Goal: Communication & Community: Share content

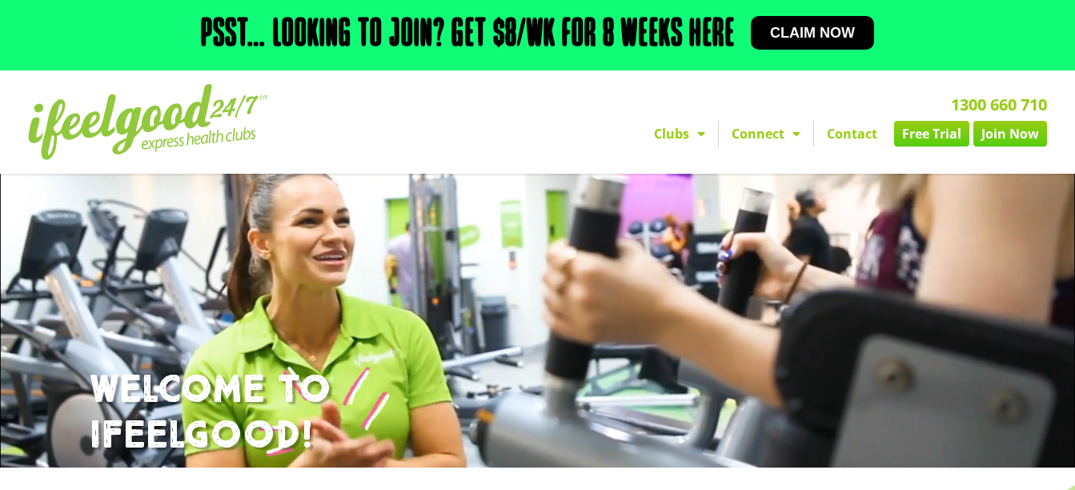
click at [1011, 134] on link "Join Now" at bounding box center [1011, 134] width 74 height 26
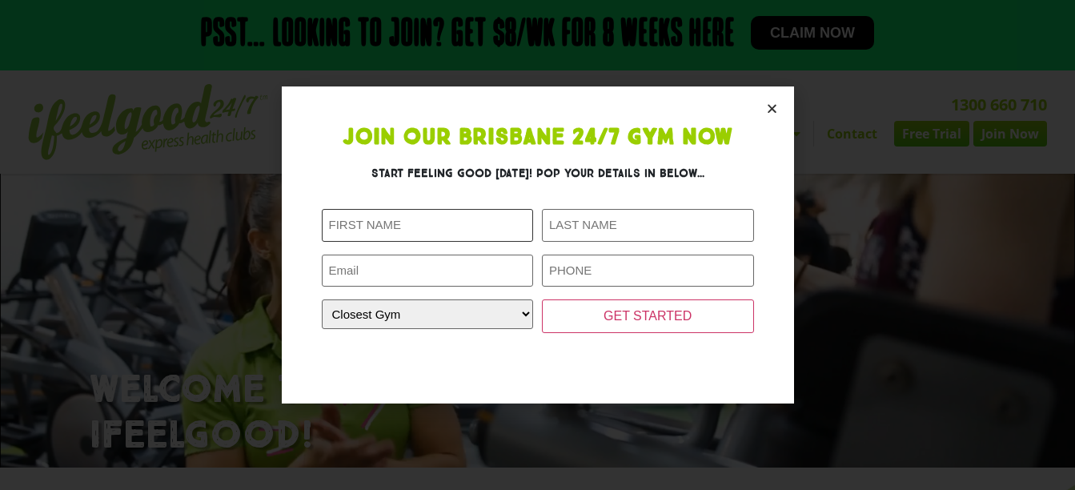
click at [485, 231] on input "First Name (Required)" at bounding box center [428, 225] width 212 height 33
type input "[PERSON_NAME]"
type input "Verms"
type input "[EMAIL_ADDRESS][DOMAIN_NAME]"
click at [617, 223] on input "Verms" at bounding box center [648, 225] width 212 height 33
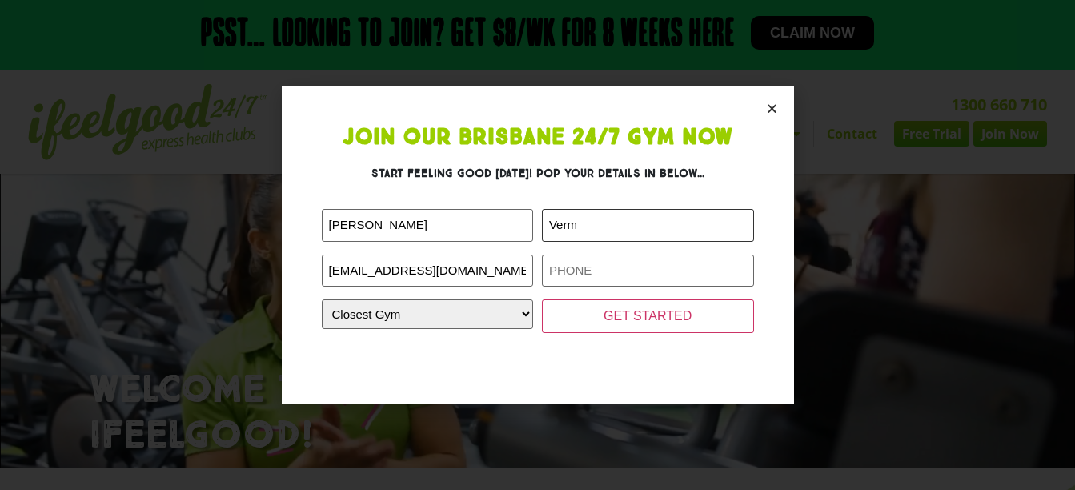
type input "Verma"
type input "0432700019"
type input "Verma"
click at [631, 259] on input "0432700019" at bounding box center [648, 271] width 212 height 33
type input "0"
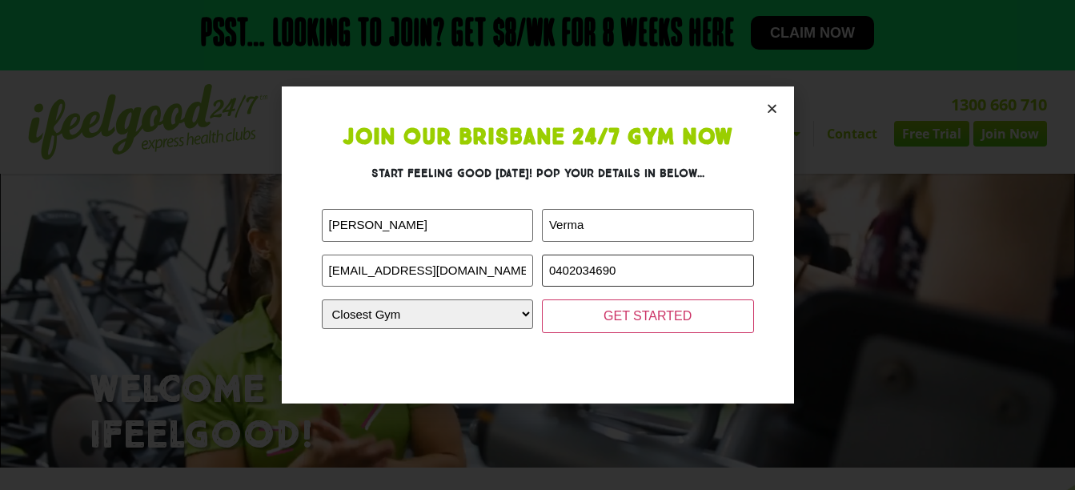
type input "0402034690"
click at [500, 320] on select "Closest Gym Alexandra Hills Calamvale Coopers Plains Middle Park Oxenford Oxley…" at bounding box center [428, 314] width 212 height 30
select select "[GEOGRAPHIC_DATA]"
click at [322, 299] on select "Closest Gym Alexandra Hills Calamvale Coopers Plains Middle Park Oxenford Oxley…" at bounding box center [428, 314] width 212 height 30
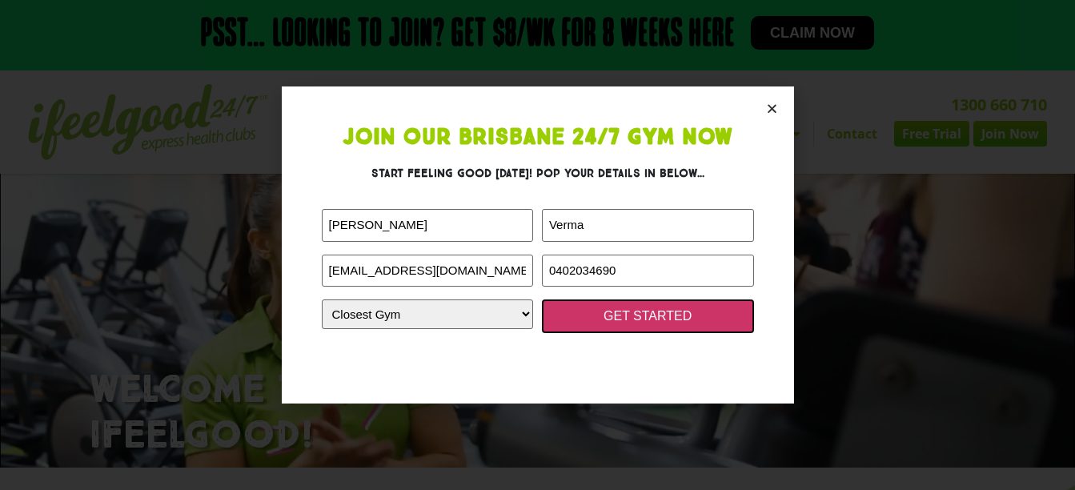
click at [562, 316] on input "GET STARTED" at bounding box center [648, 316] width 212 height 34
click at [640, 321] on input "GET STARTED" at bounding box center [648, 316] width 212 height 34
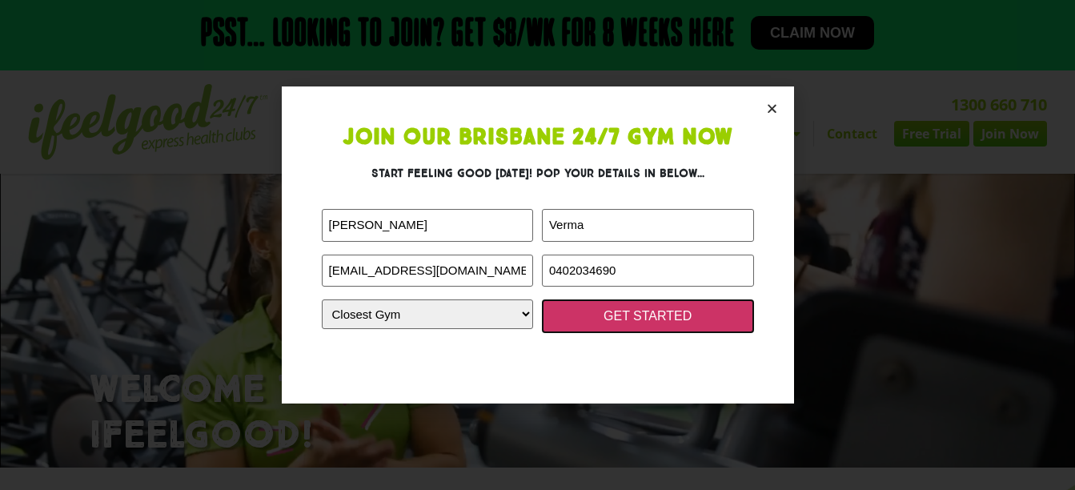
click at [662, 316] on input "GET STARTED" at bounding box center [648, 316] width 212 height 34
drag, startPoint x: 662, startPoint y: 316, endPoint x: 616, endPoint y: 320, distance: 46.6
click at [616, 320] on input "GET STARTED" at bounding box center [648, 316] width 212 height 34
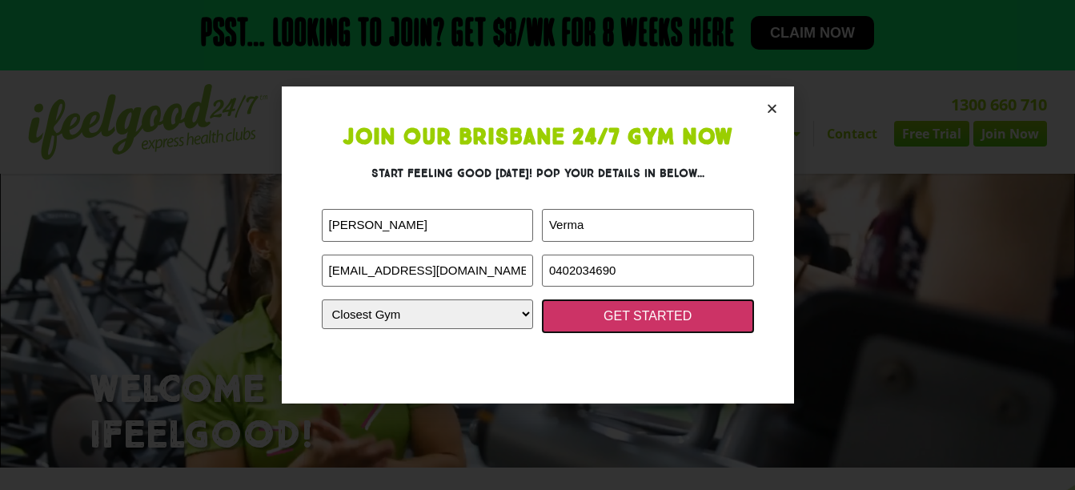
click at [669, 322] on input "GET STARTED" at bounding box center [648, 316] width 212 height 34
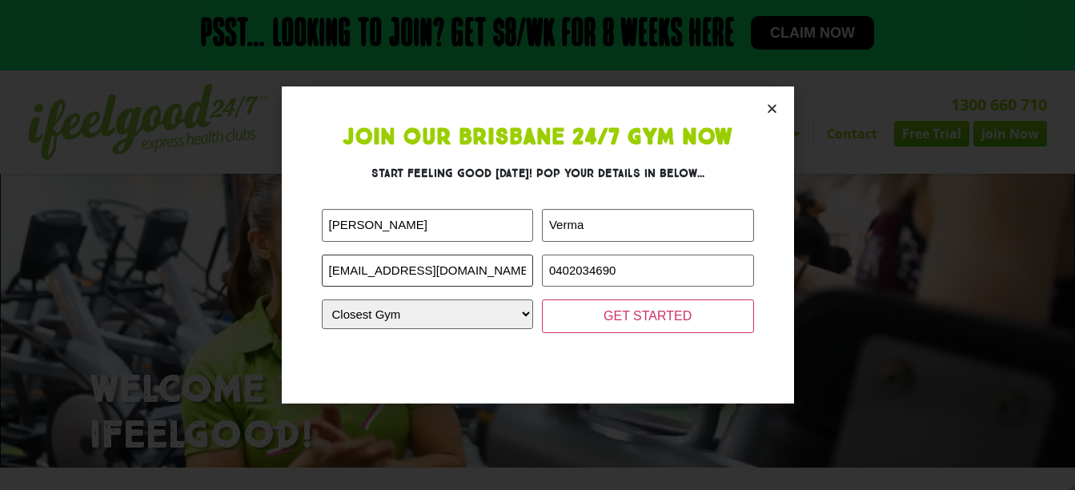
click at [502, 278] on input "priti_verma@hotmail.com" at bounding box center [428, 271] width 212 height 33
click at [425, 224] on input "Priti" at bounding box center [428, 225] width 212 height 33
click at [589, 227] on input "Verma" at bounding box center [648, 225] width 212 height 33
click at [530, 303] on select "Closest Gym Alexandra Hills Calamvale Coopers Plains Middle Park Oxenford Oxley…" at bounding box center [428, 314] width 212 height 30
click at [545, 294] on div "First Name (Required) Priti Last Name (Required) Verma Email (Required) priti_v…" at bounding box center [538, 271] width 432 height 124
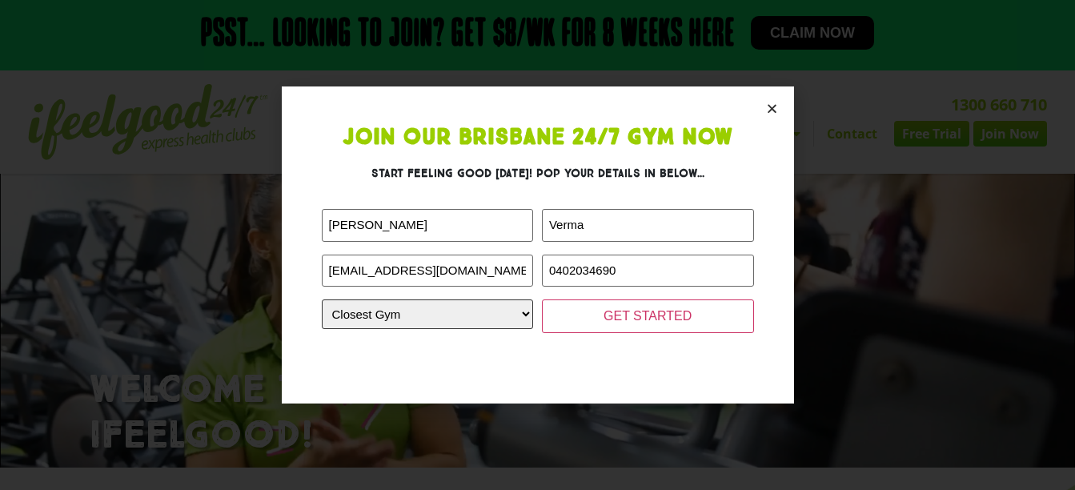
click at [520, 320] on select "Closest Gym Alexandra Hills Calamvale Coopers Plains Middle Park Oxenford Oxley…" at bounding box center [428, 314] width 212 height 30
click at [322, 299] on select "Closest Gym Alexandra Hills Calamvale Coopers Plains Middle Park Oxenford Oxley…" at bounding box center [428, 314] width 212 height 30
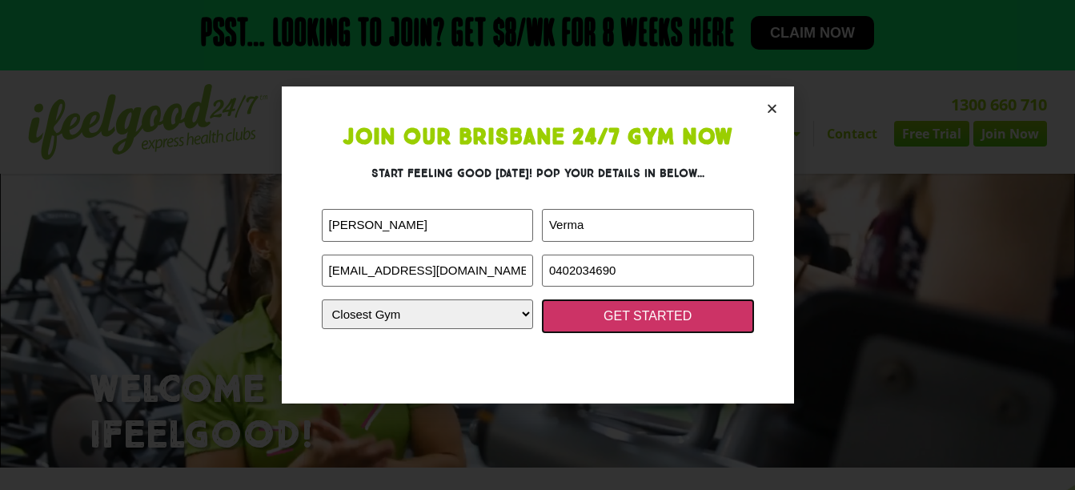
click at [664, 316] on input "GET STARTED" at bounding box center [648, 316] width 212 height 34
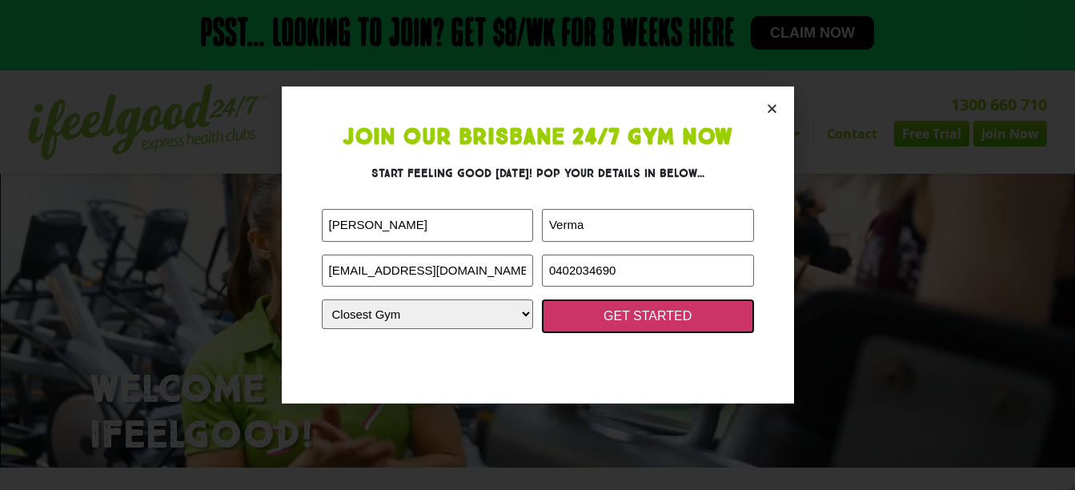
click at [628, 320] on input "GET STARTED" at bounding box center [648, 316] width 212 height 34
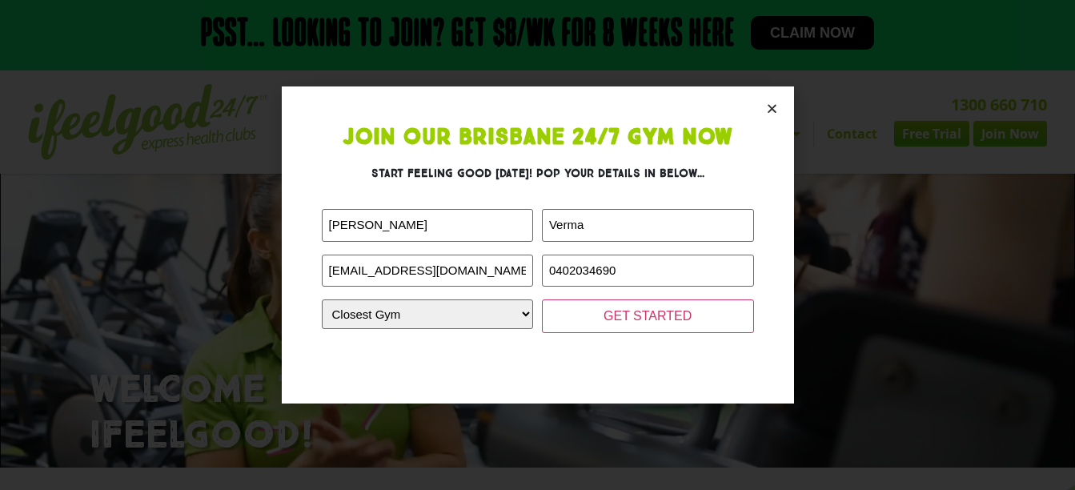
click at [775, 106] on icon "Close" at bounding box center [772, 109] width 12 height 12
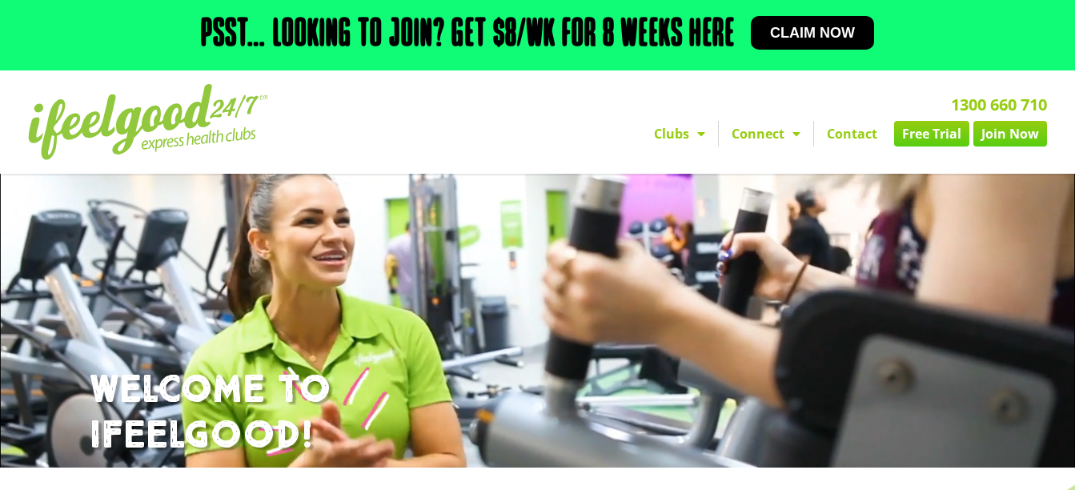
click at [930, 129] on link "Free Trial" at bounding box center [931, 134] width 75 height 26
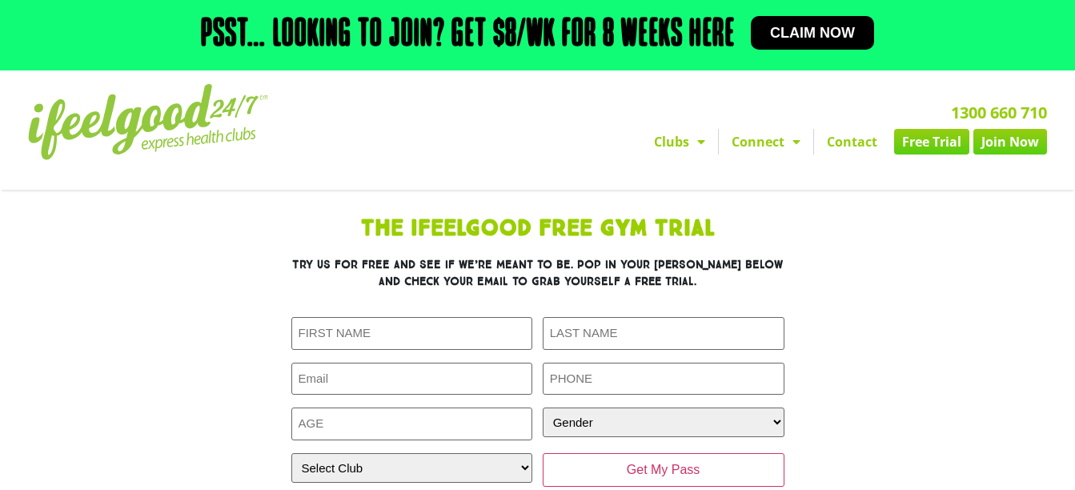
click at [1020, 143] on link "Join Now" at bounding box center [1011, 142] width 74 height 26
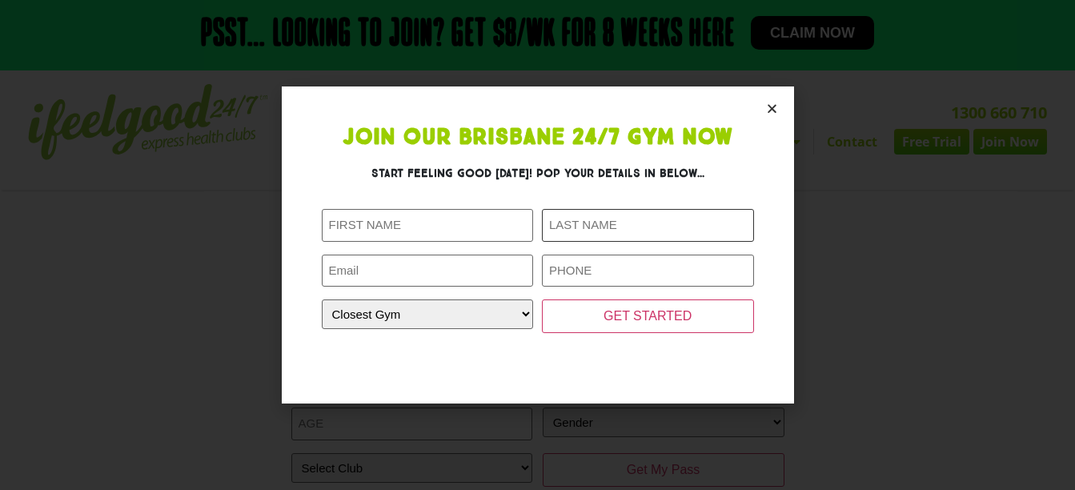
click at [618, 217] on input "Last Name (Required)" at bounding box center [648, 225] width 212 height 33
click at [496, 223] on input "First Name (Required)" at bounding box center [428, 225] width 212 height 33
type input "Priti"
type input "Verma"
type input "priti_verma@hotmail.com"
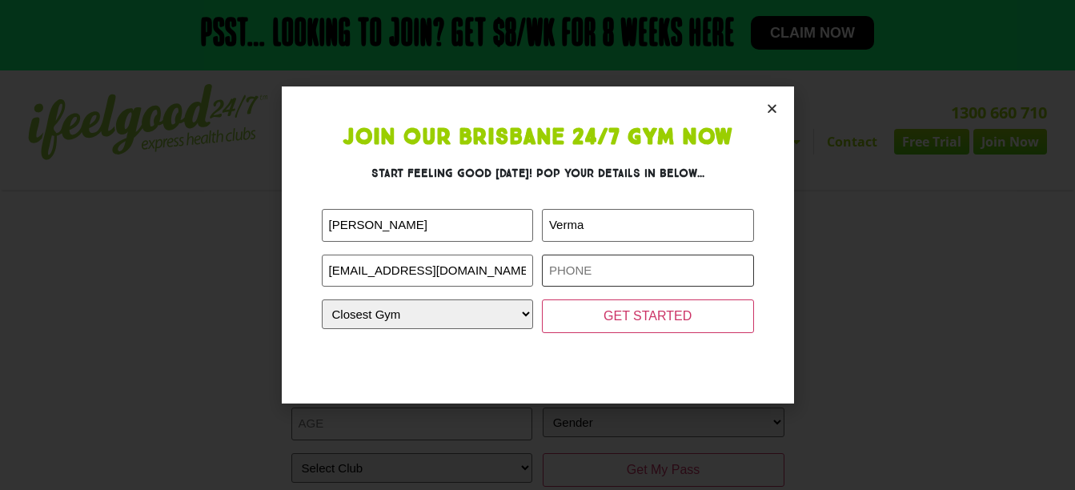
type input "0402034690"
click at [619, 266] on input "0402034690" at bounding box center [648, 271] width 212 height 33
click at [495, 328] on select "Closest Gym Alexandra Hills Calamvale Coopers Plains Middle Park Oxenford Oxley…" at bounding box center [428, 314] width 212 height 30
select select "[GEOGRAPHIC_DATA]"
click at [322, 299] on select "Closest Gym Alexandra Hills Calamvale Coopers Plains Middle Park Oxenford Oxley…" at bounding box center [428, 314] width 212 height 30
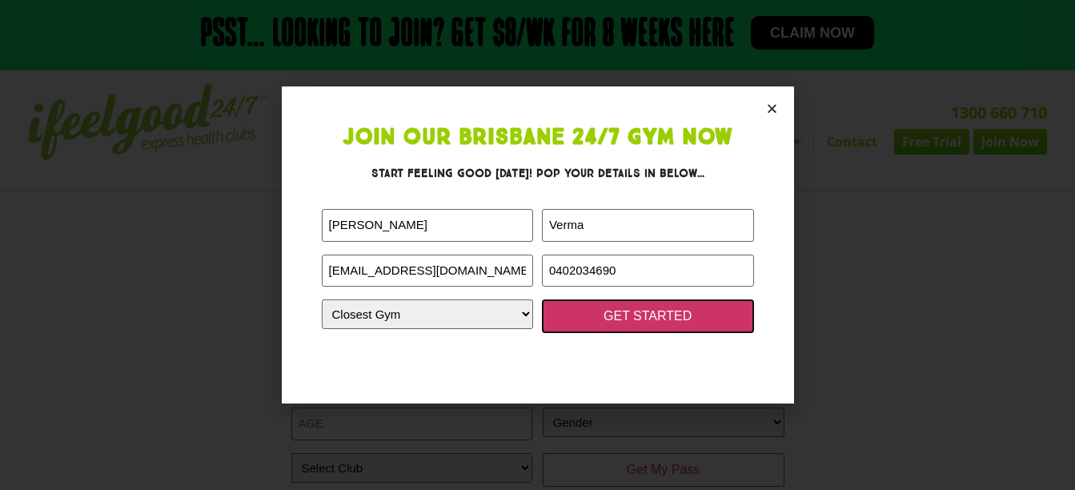
click at [648, 306] on input "GET STARTED" at bounding box center [648, 316] width 212 height 34
click at [650, 320] on input "GET STARTED" at bounding box center [648, 316] width 212 height 34
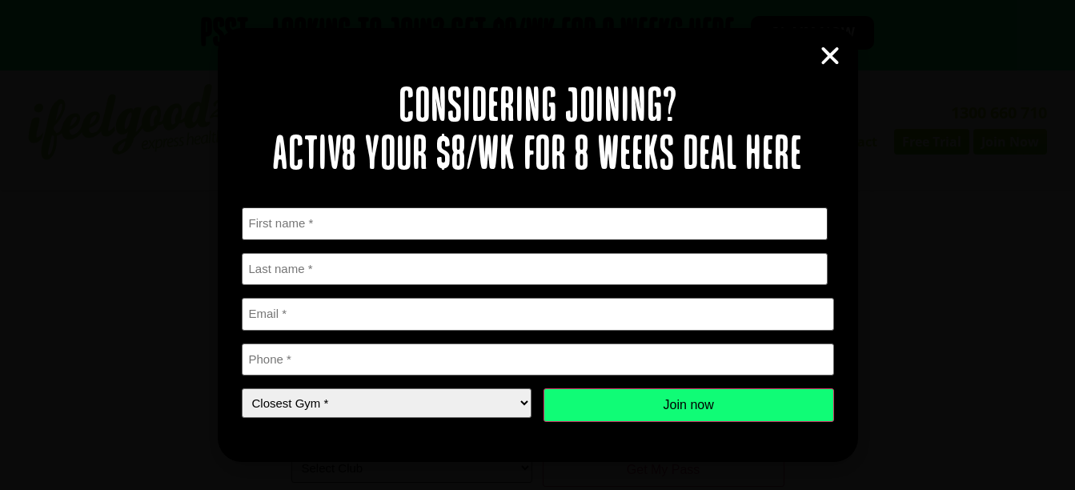
click at [443, 227] on input "First" at bounding box center [535, 223] width 587 height 33
click at [404, 219] on input "First" at bounding box center [535, 223] width 587 height 33
type input "Priti"
type input "Verma"
type input "priti_verma@hotmail.com"
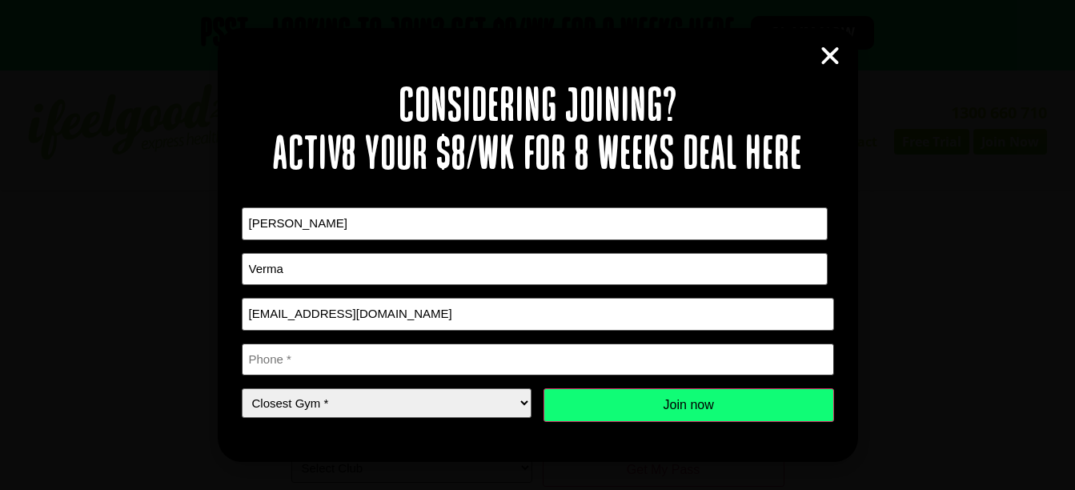
type input "0402034690"
click at [364, 350] on input "0402034690" at bounding box center [538, 360] width 593 height 33
click at [374, 411] on select "Closest Gym * Alexandra Hills Calamvale Coopers Plains Middle Park Oxley Park R…" at bounding box center [387, 403] width 291 height 30
select select "[GEOGRAPHIC_DATA]"
click at [242, 388] on select "Closest Gym * Alexandra Hills Calamvale Coopers Plains Middle Park Oxley Park R…" at bounding box center [387, 403] width 291 height 30
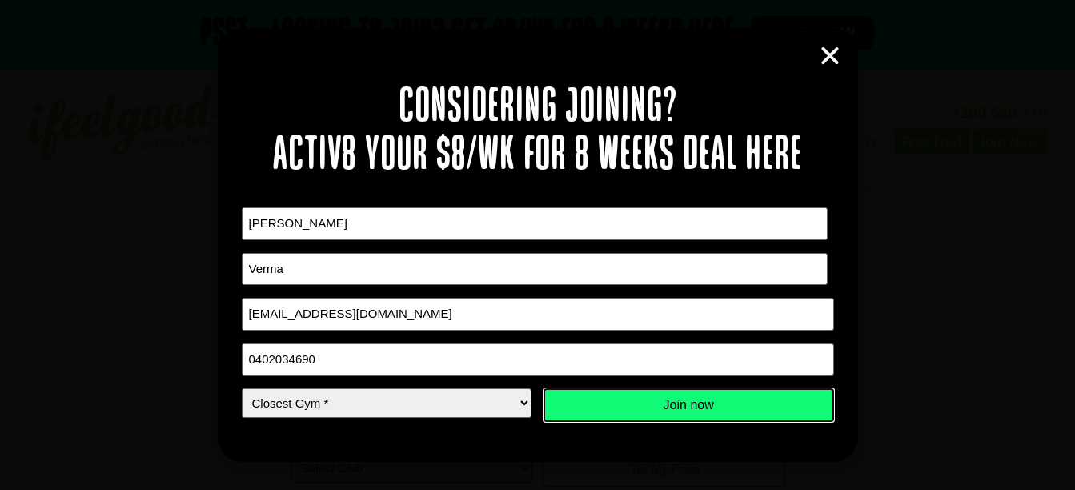
click at [613, 397] on input "Join now" at bounding box center [689, 405] width 291 height 34
click at [687, 407] on input "Join now" at bounding box center [689, 405] width 291 height 34
click at [685, 411] on input "Join now" at bounding box center [689, 405] width 291 height 34
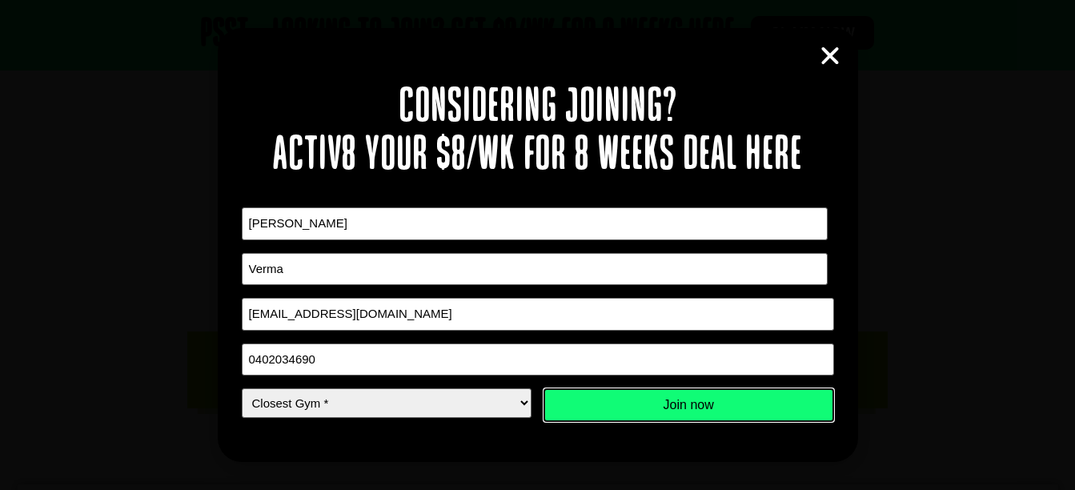
click at [685, 411] on input "Join now" at bounding box center [689, 405] width 291 height 34
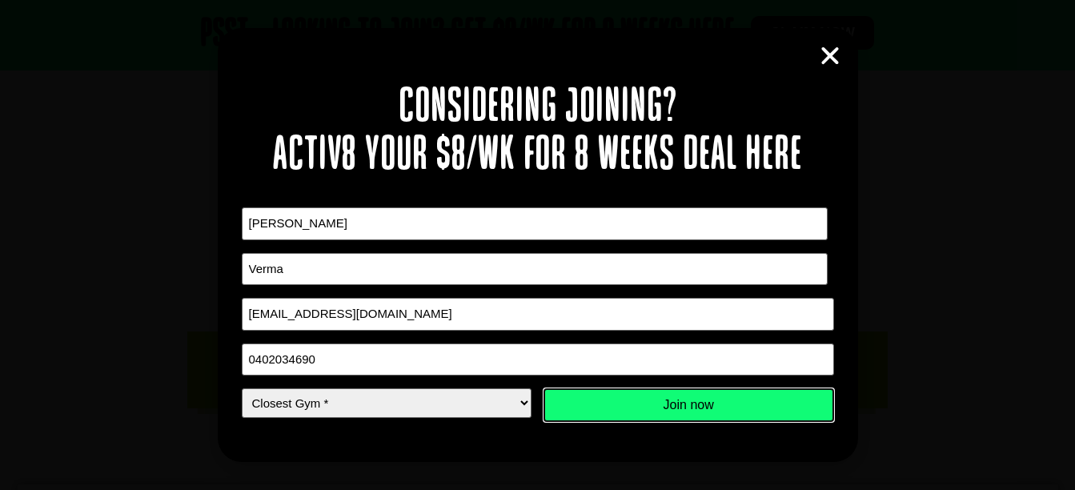
click at [685, 411] on input "Join now" at bounding box center [689, 405] width 291 height 34
click at [687, 403] on input "Join now" at bounding box center [689, 405] width 291 height 34
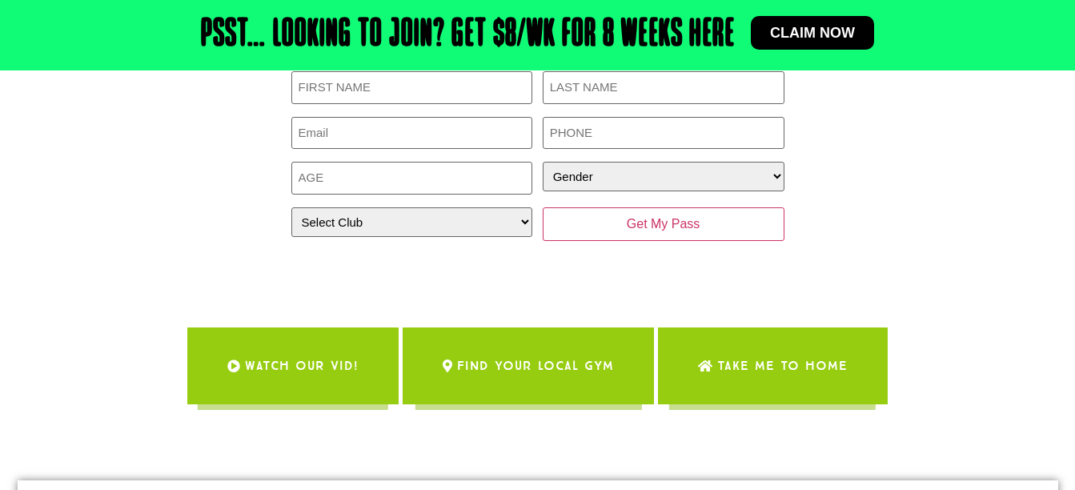
click at [825, 23] on link "Claim now" at bounding box center [812, 33] width 123 height 34
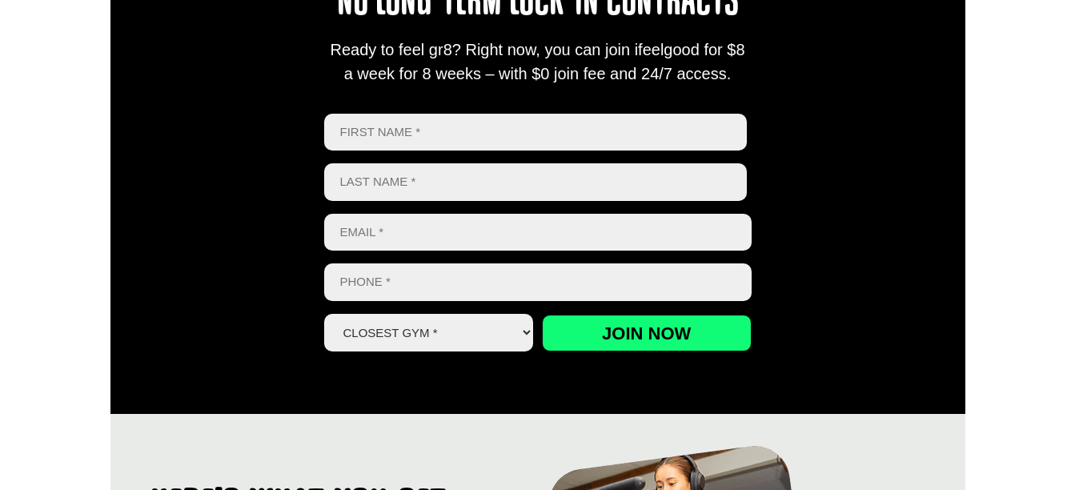
scroll to position [677, 0]
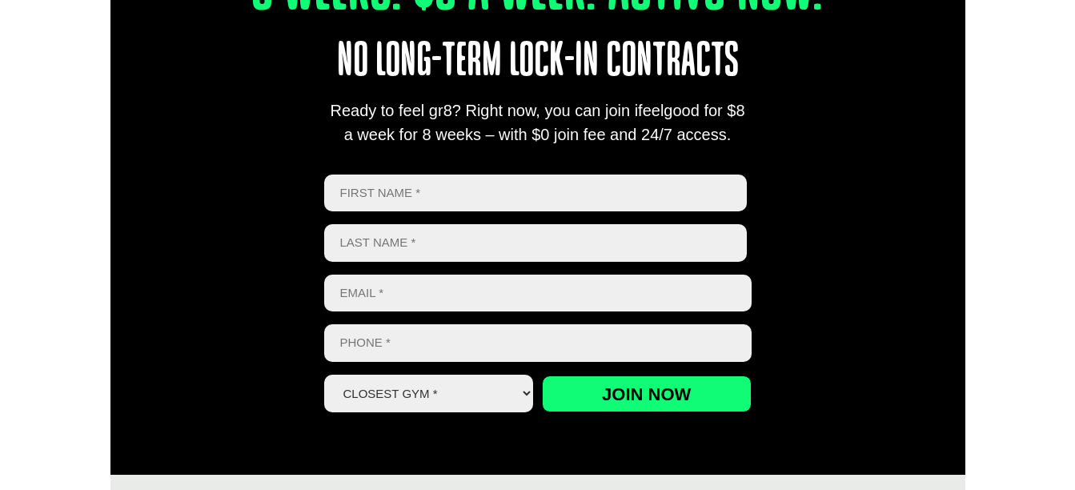
click at [536, 197] on input "First" at bounding box center [536, 194] width 424 height 38
type input "Priti"
type input "Verma"
click at [428, 282] on input "Email *" at bounding box center [538, 294] width 428 height 38
type input "priti_verma@hotmail.com"
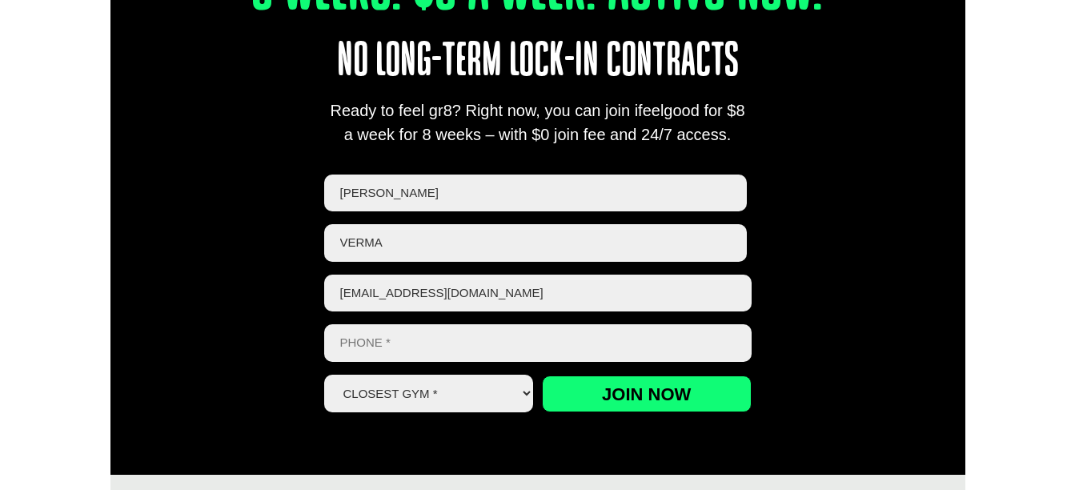
type input "0402034690"
click at [408, 395] on select "Closest Gym * Alexandra Hills Calamvale Coopers Plains Middle Park Oxley Park R…" at bounding box center [429, 394] width 210 height 38
select select "[GEOGRAPHIC_DATA]"
click at [324, 375] on select "Closest Gym * Alexandra Hills Calamvale Coopers Plains Middle Park Oxley Park R…" at bounding box center [429, 394] width 210 height 38
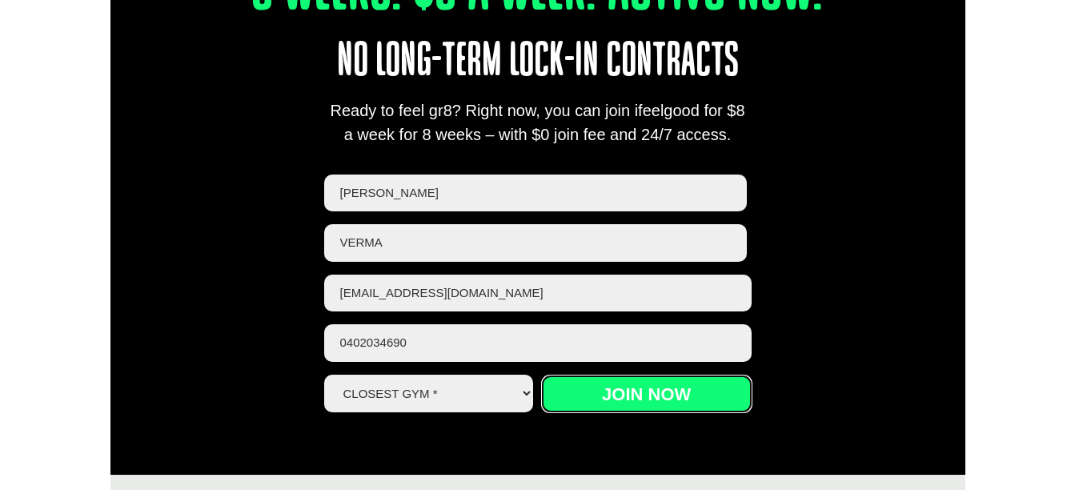
click at [659, 387] on input "Join now" at bounding box center [647, 394] width 210 height 37
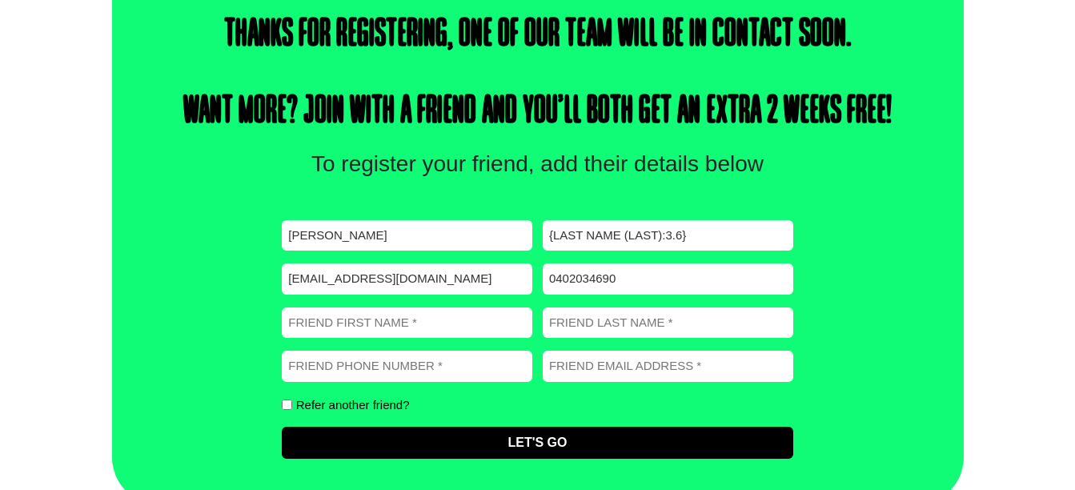
scroll to position [557, 0]
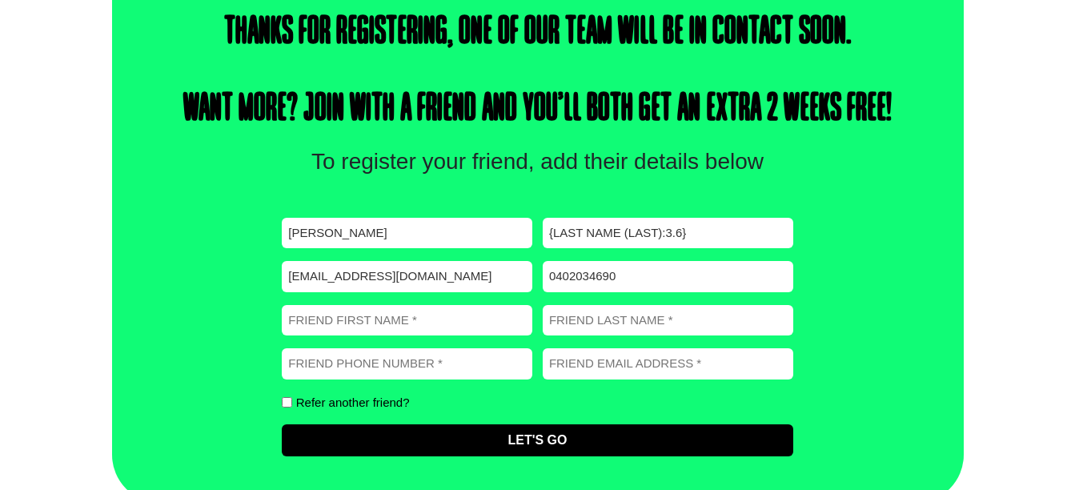
click at [419, 312] on input "Friend First Name (Required)" at bounding box center [407, 320] width 251 height 31
type input "Amali"
type input "White"
type input "0402034690"
click at [609, 356] on input "Friend Email address (Required)" at bounding box center [668, 363] width 251 height 31
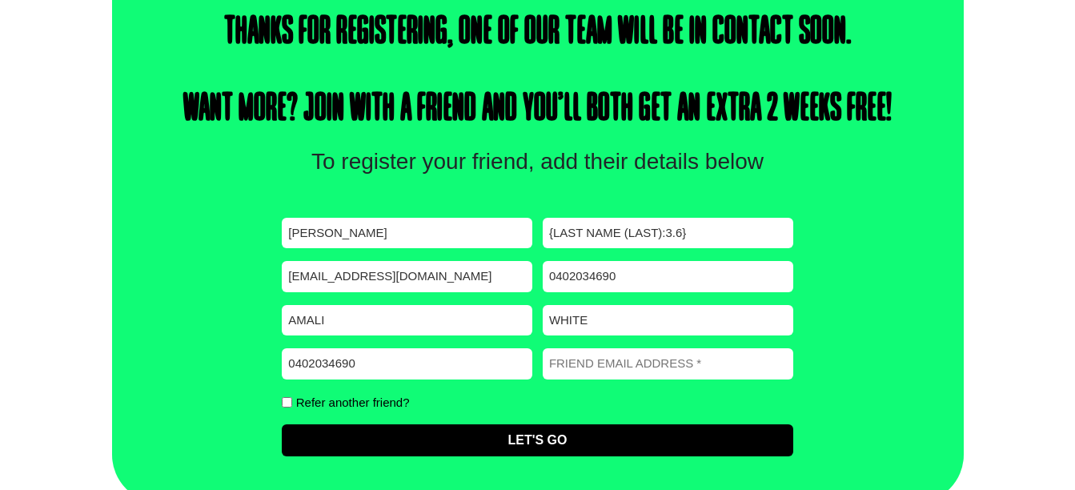
type input "[EMAIL_ADDRESS][DOMAIN_NAME]"
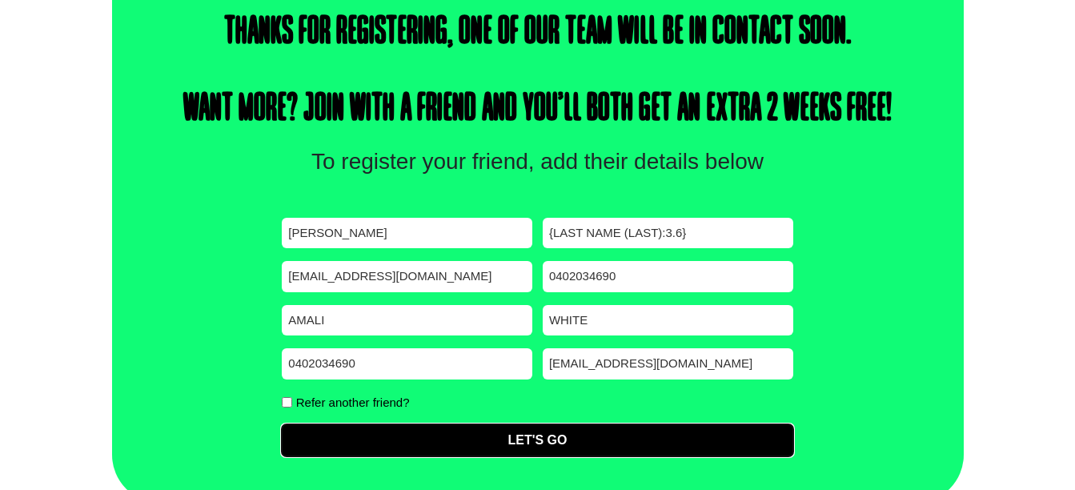
click at [453, 433] on input "Let's Go" at bounding box center [537, 440] width 511 height 32
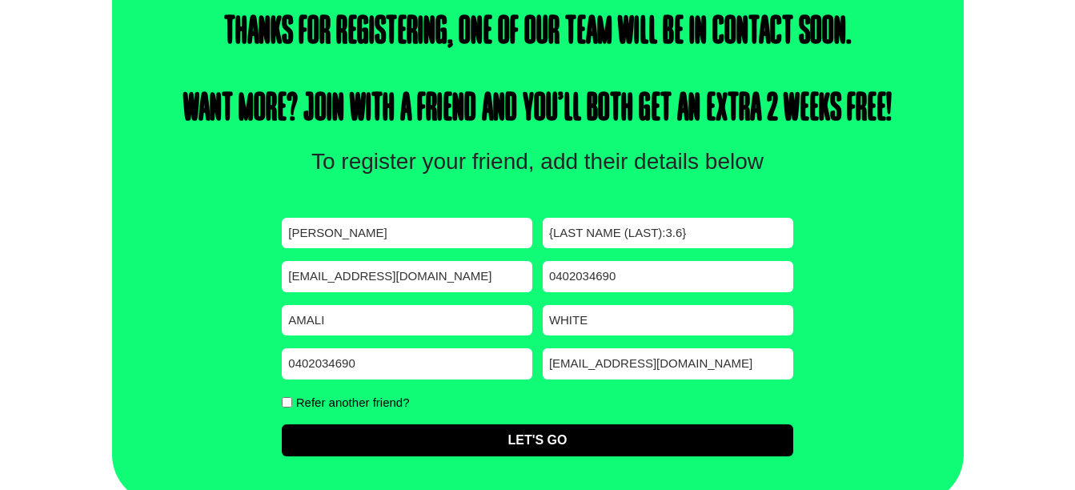
click at [609, 223] on input "{Last Name (Last):3.6}" at bounding box center [668, 233] width 251 height 31
drag, startPoint x: 692, startPoint y: 227, endPoint x: 408, endPoint y: 224, distance: 284.3
click at [408, 224] on div "First name (Required) Priti Last name (Required) {Last Name (Last):3.6} Email (…" at bounding box center [537, 337] width 511 height 239
type input "verm"
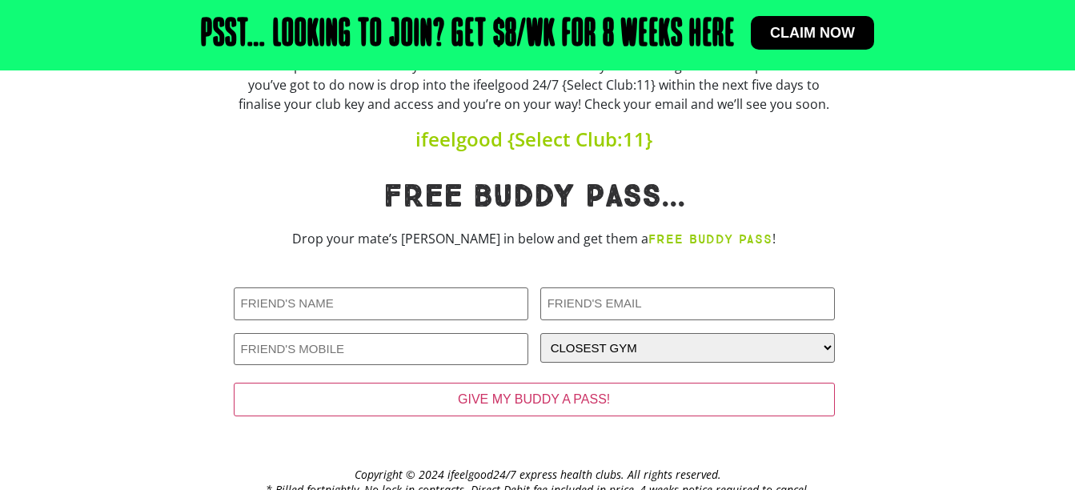
scroll to position [263, 0]
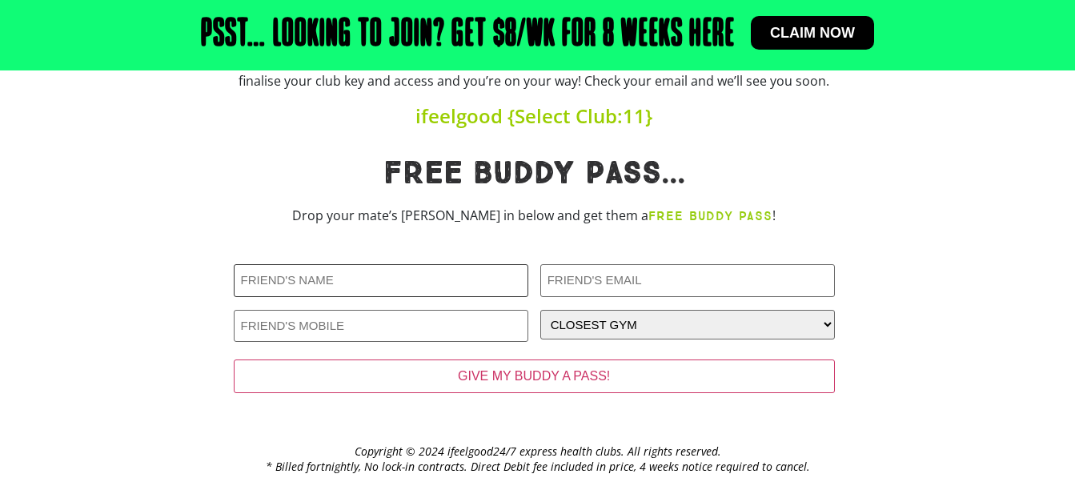
click at [449, 283] on input "Friends Name (Required)" at bounding box center [381, 280] width 295 height 33
type input "Amali"
click at [573, 280] on input "Friends Email (Required)" at bounding box center [688, 280] width 295 height 33
type input "amaliwhite09@gmail.com"
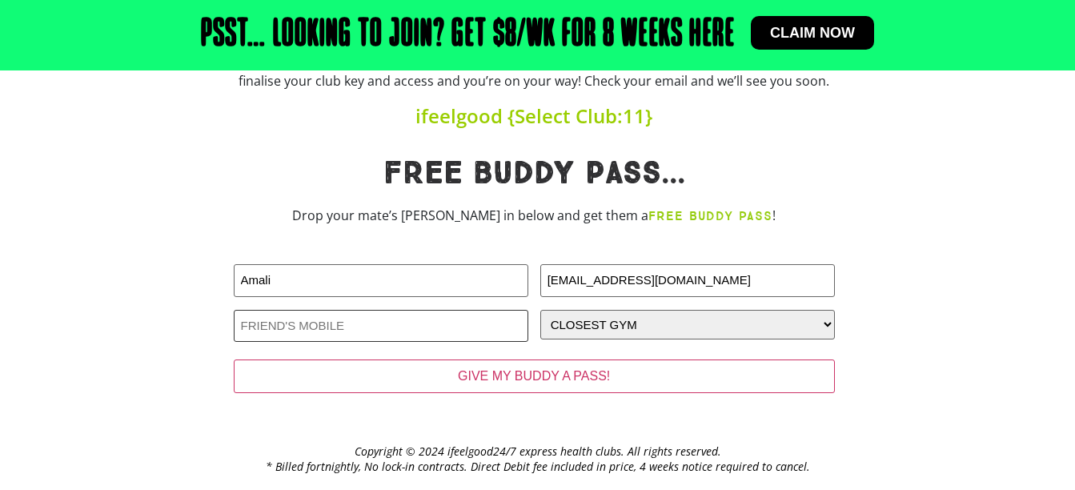
click at [424, 326] on input "Friends Phone (Required)" at bounding box center [381, 326] width 295 height 33
click at [392, 326] on input "040234692" at bounding box center [381, 326] width 295 height 33
type input "0402034690"
click at [581, 331] on select "CLOSEST GYM Alexandra Hills Calamvale Coopers Plains Middle Park Oxenford Oxley…" at bounding box center [688, 325] width 295 height 30
select select "[GEOGRAPHIC_DATA]"
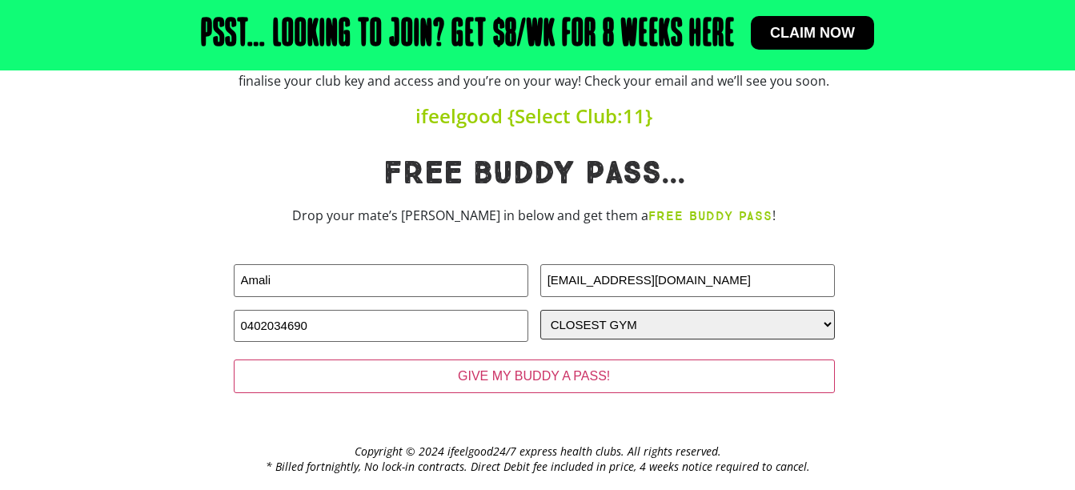
click at [541, 310] on select "CLOSEST GYM Alexandra Hills Calamvale Coopers Plains Middle Park Oxenford Oxley…" at bounding box center [688, 325] width 295 height 30
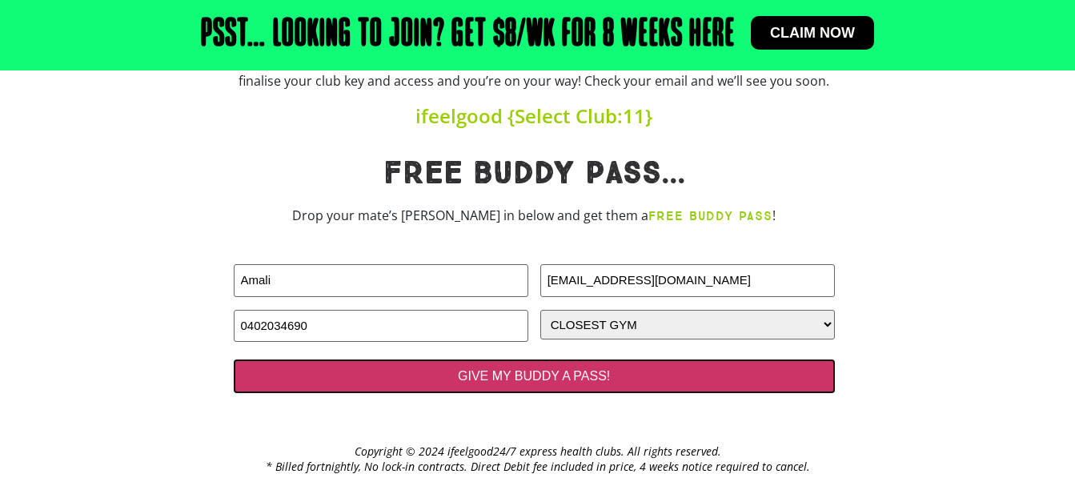
click at [529, 367] on input "GIVE MY BUDDY A PASS!" at bounding box center [534, 377] width 601 height 34
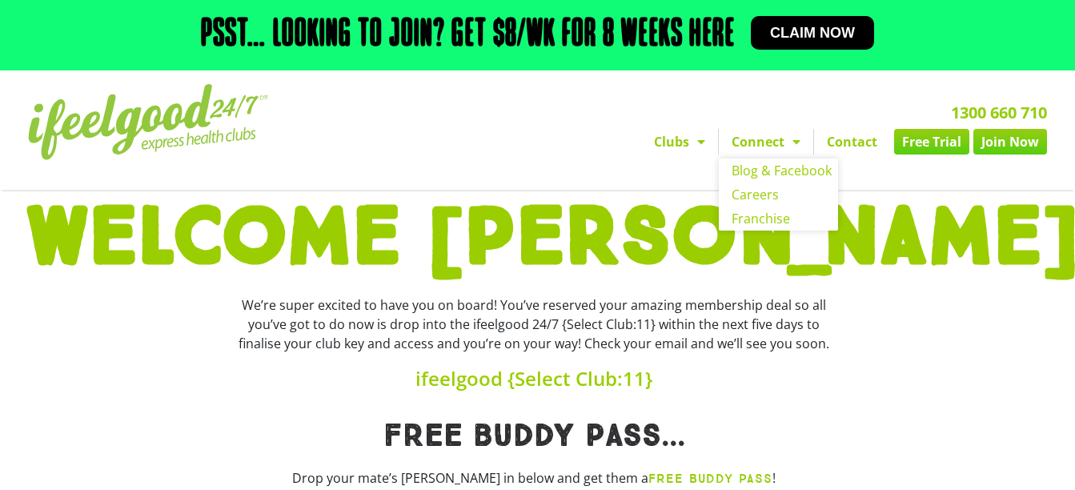
click at [764, 149] on link "Connect" at bounding box center [766, 142] width 94 height 26
click at [802, 34] on span "Claim now" at bounding box center [812, 33] width 85 height 14
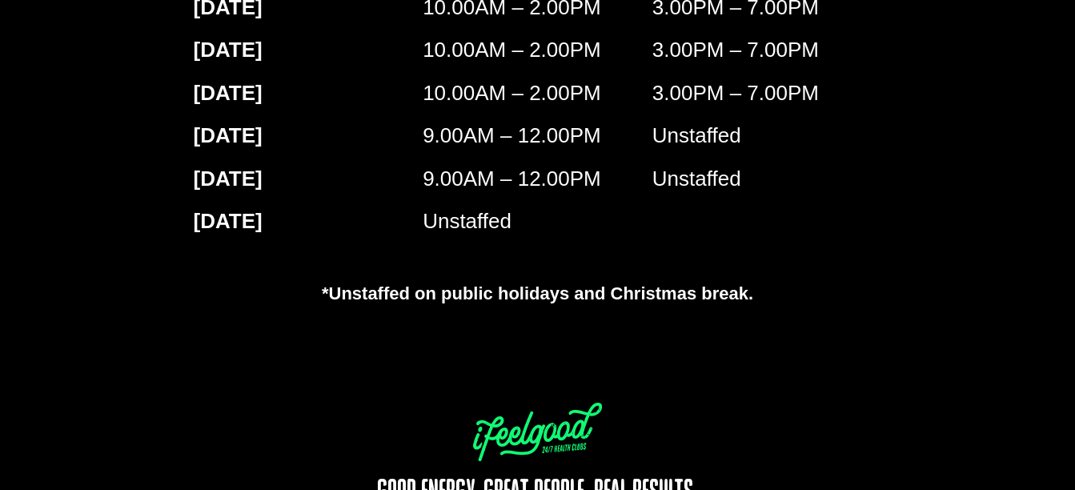
scroll to position [2872, 0]
